Goal: Task Accomplishment & Management: Manage account settings

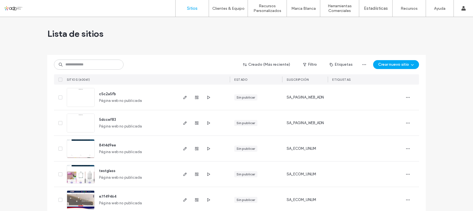
click at [97, 60] on input at bounding box center [89, 65] width 70 height 10
type input "**********"
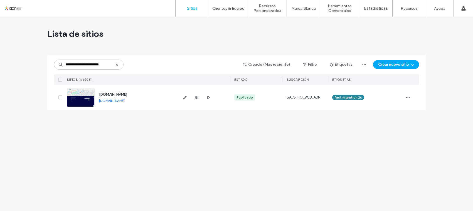
click at [85, 97] on img at bounding box center [80, 107] width 27 height 38
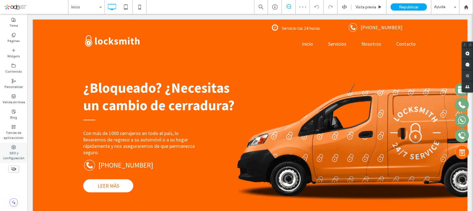
click at [12, 144] on div "SEO y configuración" at bounding box center [13, 152] width 27 height 20
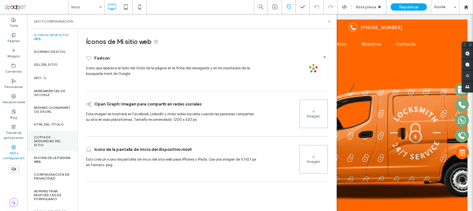
click at [46, 136] on label "Copia de seguridad del sitio" at bounding box center [52, 141] width 37 height 12
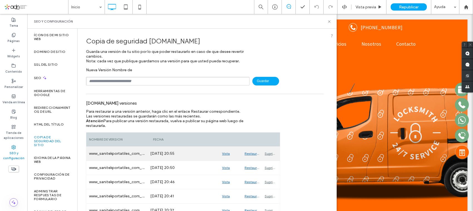
click at [227, 152] on div "Vista previa" at bounding box center [230, 154] width 23 height 14
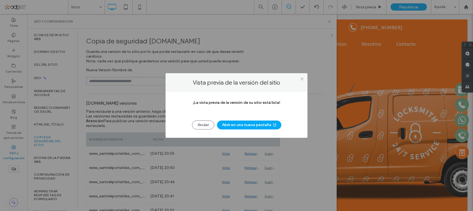
click at [249, 125] on button "Abrir en una nueva pestaña" at bounding box center [249, 124] width 64 height 9
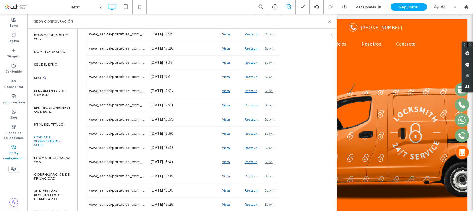
scroll to position [403, 0]
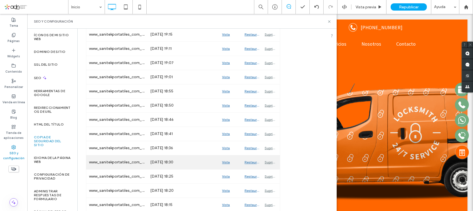
click at [226, 163] on div "Vista previa" at bounding box center [230, 162] width 23 height 14
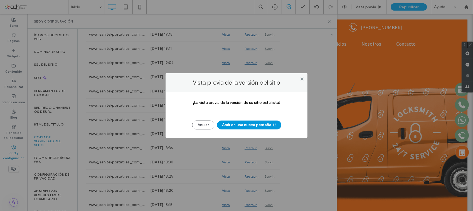
click at [246, 121] on button "Abrir en una nueva pestaña" at bounding box center [249, 124] width 64 height 9
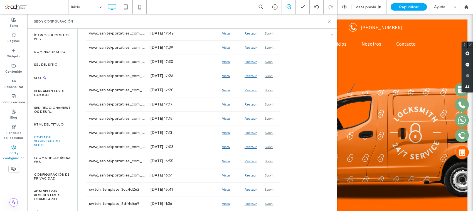
scroll to position [678, 0]
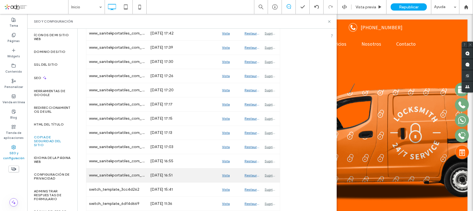
click at [226, 176] on div "Vista previa" at bounding box center [230, 175] width 23 height 14
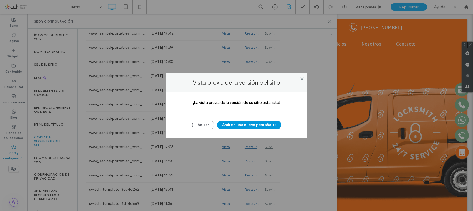
click at [236, 126] on button "Abrir en una nueva pestaña" at bounding box center [249, 124] width 64 height 9
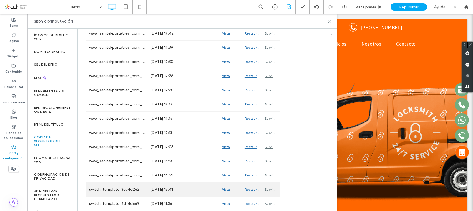
click at [223, 187] on div "Vista previa" at bounding box center [230, 189] width 23 height 14
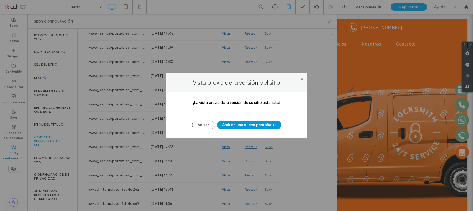
click at [245, 124] on button "Abrir en una nueva pestaña" at bounding box center [249, 124] width 64 height 9
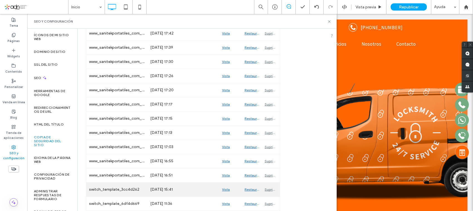
click at [250, 189] on div "Restaurar" at bounding box center [252, 189] width 20 height 14
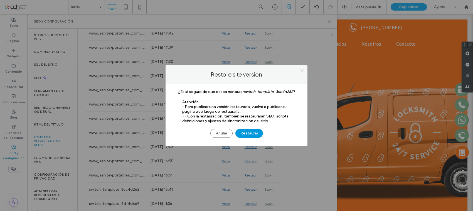
click at [247, 133] on button "Restaurar" at bounding box center [249, 133] width 28 height 9
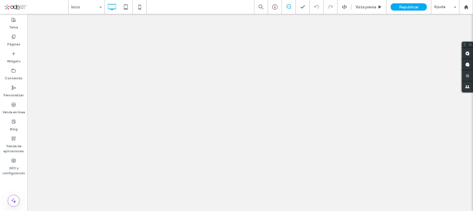
click at [405, 7] on span "Republicar" at bounding box center [408, 7] width 19 height 5
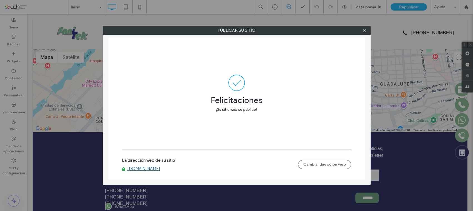
click at [158, 168] on link "[DOMAIN_NAME]" at bounding box center [143, 168] width 33 height 5
click at [362, 29] on div at bounding box center [365, 30] width 8 height 8
click at [466, 7] on div "Publicar su sitio Felicitaciones ¡Su sitio web se publicó! La dirección web de …" at bounding box center [236, 105] width 473 height 211
